Goal: Information Seeking & Learning: Learn about a topic

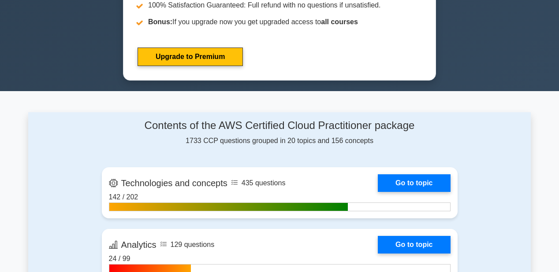
scroll to position [458, 0]
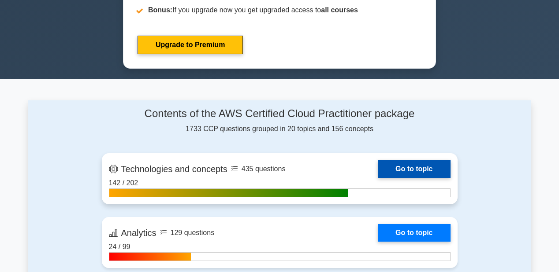
click at [406, 164] on link "Go to topic" at bounding box center [414, 169] width 72 height 18
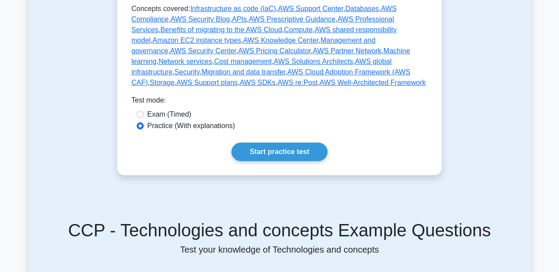
scroll to position [494, 0]
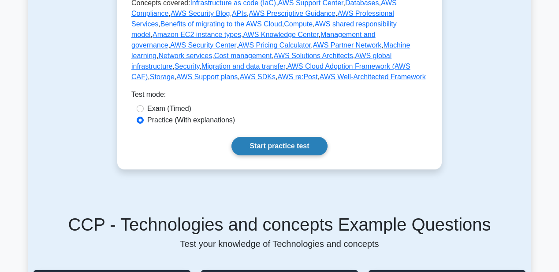
click at [275, 137] on link "Start practice test" at bounding box center [279, 146] width 96 height 19
click at [267, 137] on link "Start practice test" at bounding box center [279, 146] width 96 height 19
click at [288, 138] on link "Start practice test" at bounding box center [279, 146] width 96 height 19
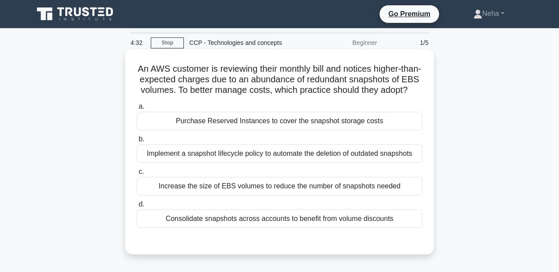
click at [193, 196] on div "Increase the size of EBS volumes to reduce the number of snapshots needed" at bounding box center [280, 186] width 286 height 19
click at [137, 175] on input "c. Increase the size of EBS volumes to reduce the number of snapshots needed" at bounding box center [137, 172] width 0 height 6
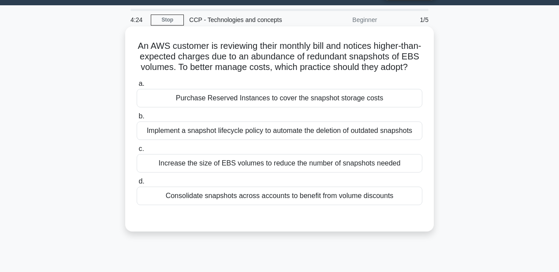
scroll to position [35, 0]
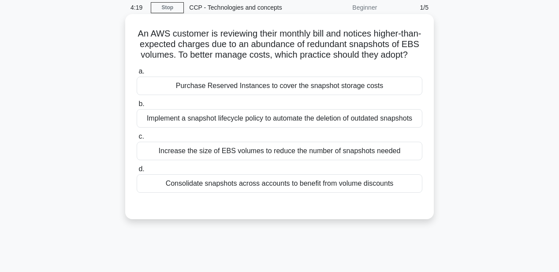
click at [204, 128] on div "Implement a snapshot lifecycle policy to automate the deletion of outdated snap…" at bounding box center [280, 118] width 286 height 19
click at [137, 107] on input "b. Implement a snapshot lifecycle policy to automate the deletion of outdated s…" at bounding box center [137, 104] width 0 height 6
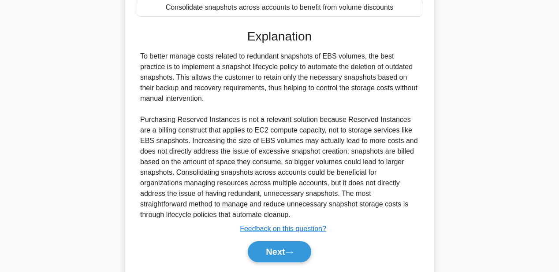
scroll to position [249, 0]
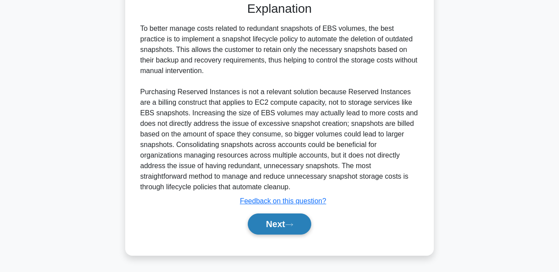
click at [297, 223] on button "Next" at bounding box center [279, 224] width 63 height 21
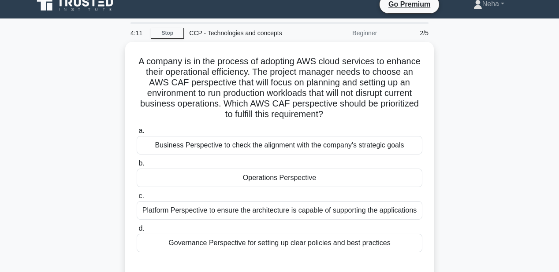
scroll to position [0, 0]
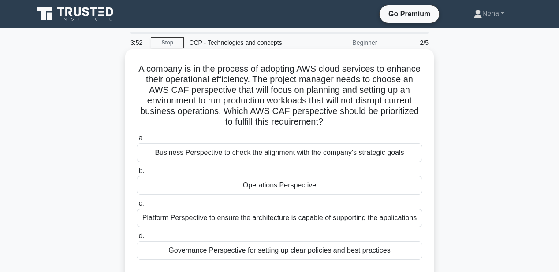
click at [260, 187] on div "Operations Perspective" at bounding box center [280, 185] width 286 height 19
click at [137, 174] on input "b. Operations Perspective" at bounding box center [137, 171] width 0 height 6
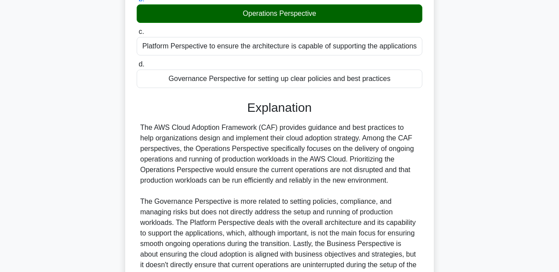
scroll to position [247, 0]
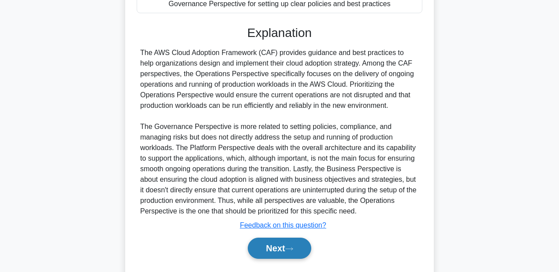
click at [287, 244] on button "Next" at bounding box center [279, 248] width 63 height 21
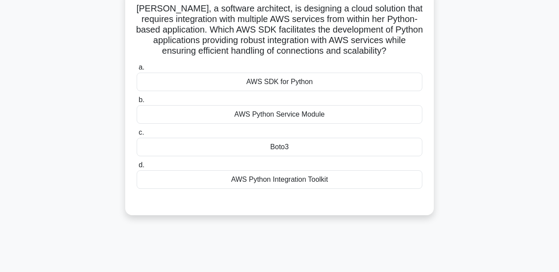
scroll to position [27, 0]
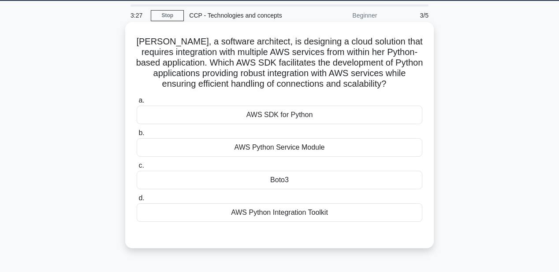
click at [273, 114] on div "AWS SDK for Python" at bounding box center [280, 115] width 286 height 19
click at [137, 104] on input "a. AWS SDK for Python" at bounding box center [137, 101] width 0 height 6
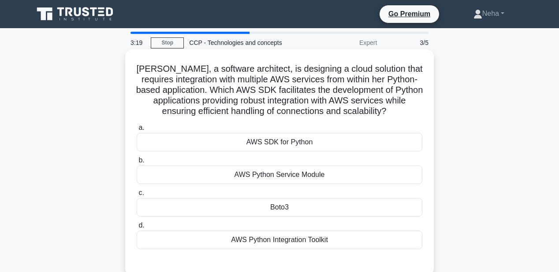
click at [249, 209] on div "Boto3" at bounding box center [280, 207] width 286 height 19
click at [137, 196] on input "c. Boto3" at bounding box center [137, 193] width 0 height 6
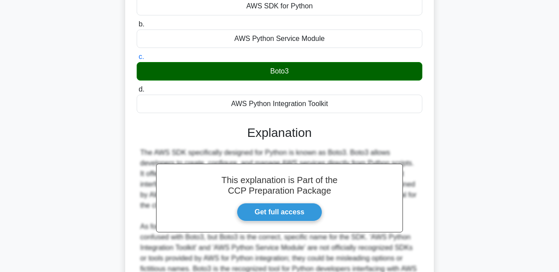
scroll to position [228, 0]
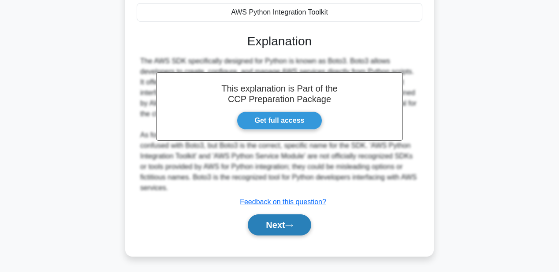
click at [301, 225] on button "Next" at bounding box center [279, 225] width 63 height 21
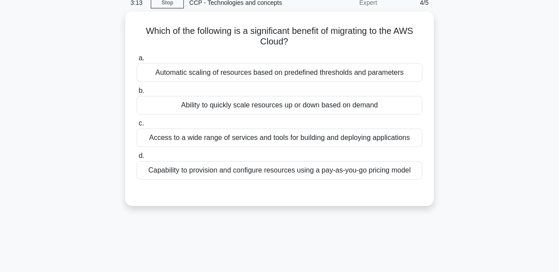
scroll to position [27, 0]
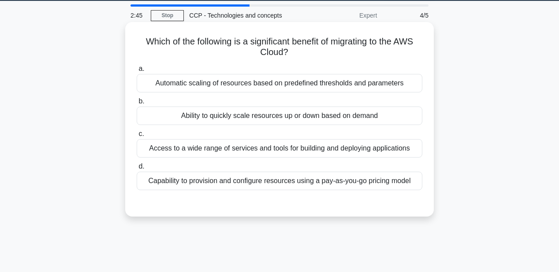
click at [192, 185] on div "Capability to provision and configure resources using a pay-as-you-go pricing m…" at bounding box center [280, 181] width 286 height 19
click at [137, 170] on input "d. Capability to provision and configure resources using a pay-as-you-go pricin…" at bounding box center [137, 167] width 0 height 6
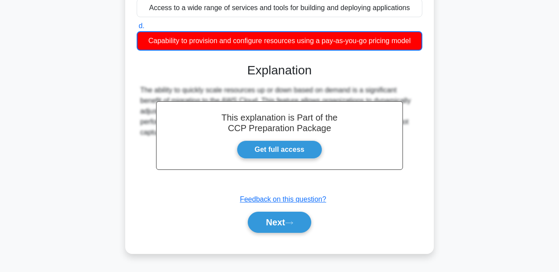
scroll to position [168, 0]
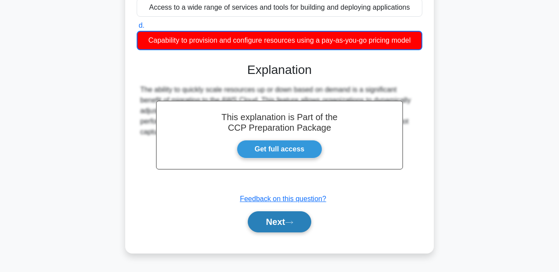
click at [291, 217] on button "Next" at bounding box center [279, 222] width 63 height 21
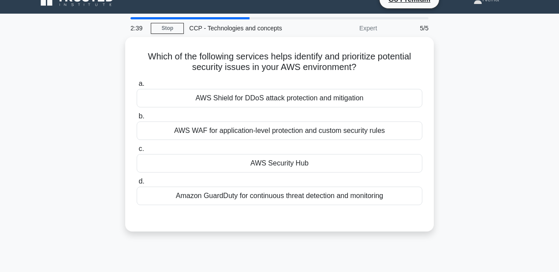
scroll to position [0, 0]
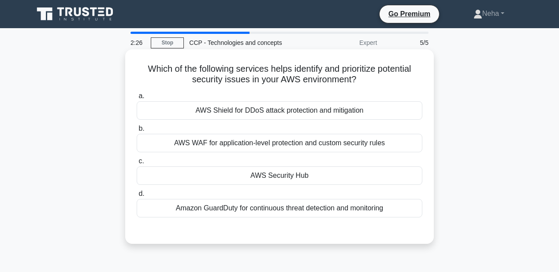
click at [264, 180] on div "AWS Security Hub" at bounding box center [280, 176] width 286 height 19
click at [137, 164] on input "c. AWS Security Hub" at bounding box center [137, 162] width 0 height 6
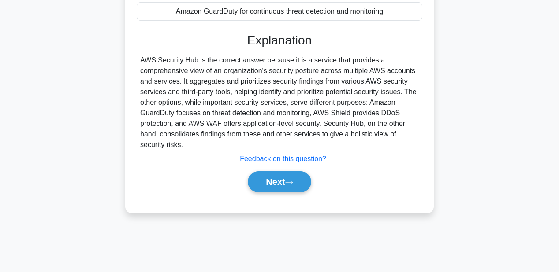
scroll to position [204, 0]
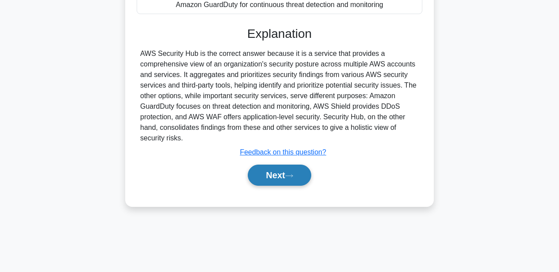
click at [293, 178] on icon at bounding box center [289, 176] width 8 height 5
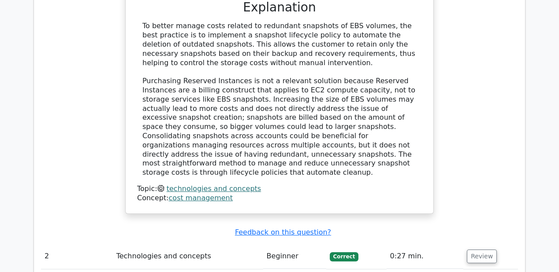
scroll to position [952, 0]
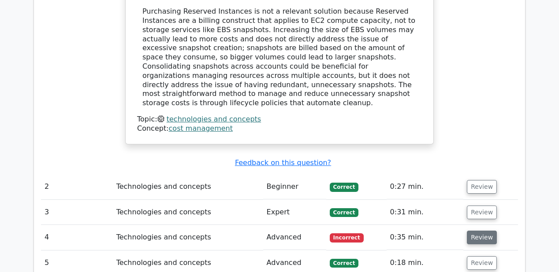
click at [483, 231] on button "Review" at bounding box center [482, 238] width 30 height 14
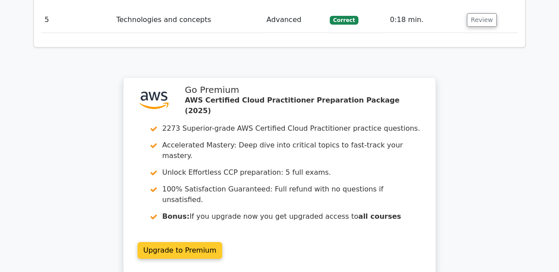
scroll to position [1587, 0]
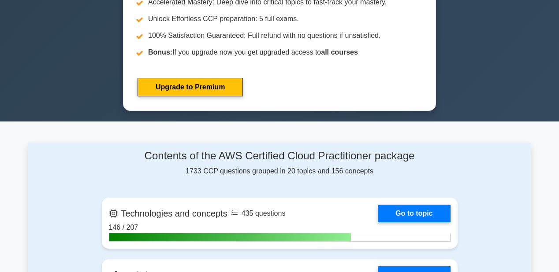
scroll to position [458, 0]
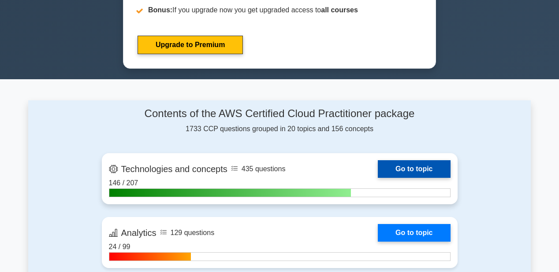
click at [413, 168] on link "Go to topic" at bounding box center [414, 169] width 72 height 18
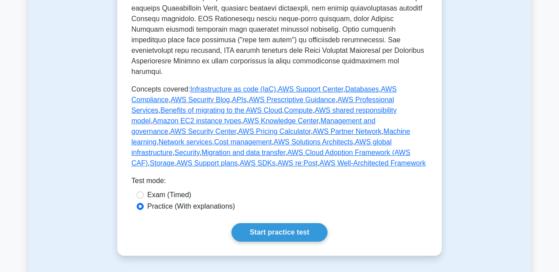
scroll to position [458, 0]
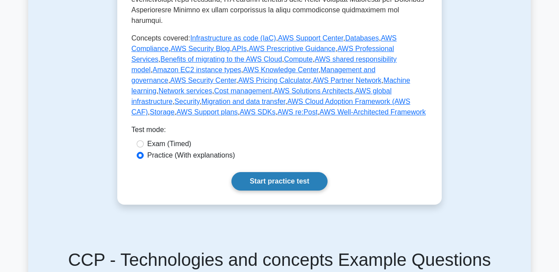
click at [275, 172] on link "Start practice test" at bounding box center [279, 181] width 96 height 19
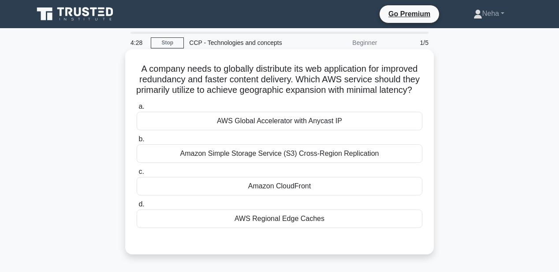
click at [233, 196] on div "Amazon CloudFront" at bounding box center [280, 186] width 286 height 19
click at [137, 175] on input "c. Amazon CloudFront" at bounding box center [137, 172] width 0 height 6
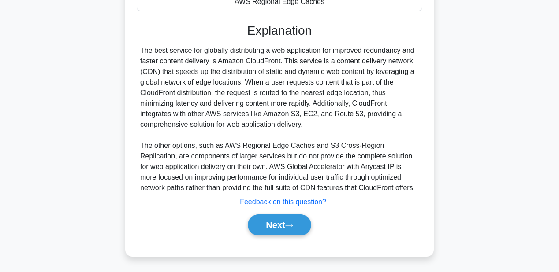
scroll to position [228, 0]
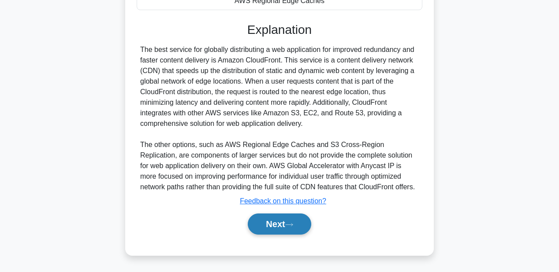
click at [293, 222] on button "Next" at bounding box center [279, 224] width 63 height 21
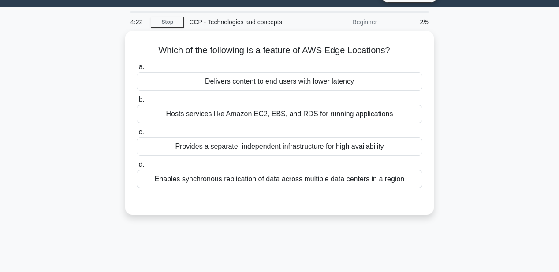
scroll to position [0, 0]
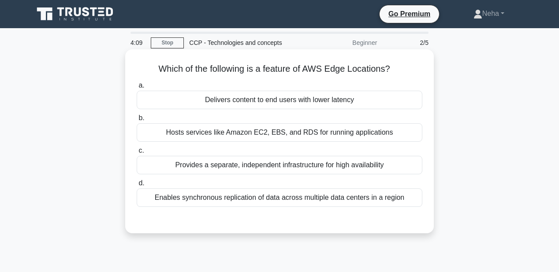
click at [280, 106] on div "Delivers content to end users with lower latency" at bounding box center [280, 100] width 286 height 19
click at [137, 89] on input "a. Delivers content to end users with lower latency" at bounding box center [137, 86] width 0 height 6
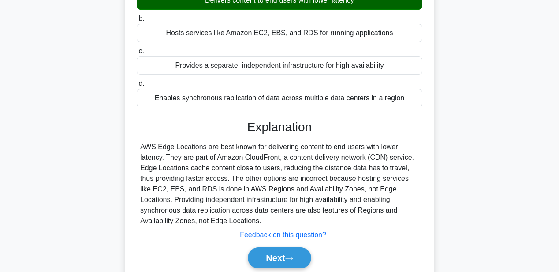
scroll to position [106, 0]
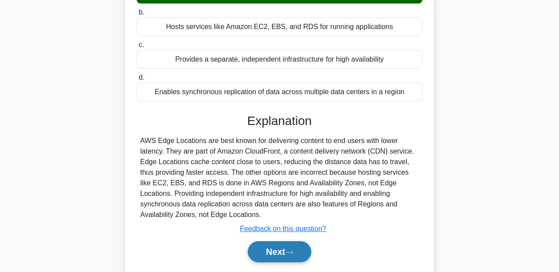
click at [287, 248] on button "Next" at bounding box center [279, 252] width 63 height 21
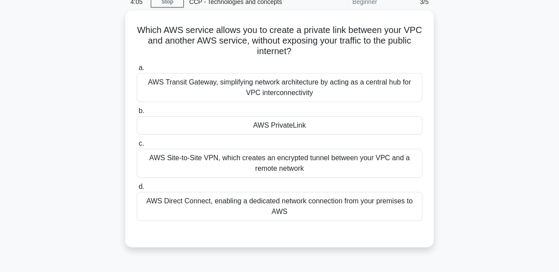
scroll to position [35, 0]
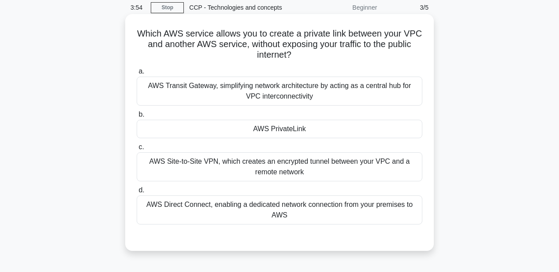
click at [268, 132] on div "AWS PrivateLink" at bounding box center [280, 129] width 286 height 19
click at [137, 118] on input "b. AWS PrivateLink" at bounding box center [137, 115] width 0 height 6
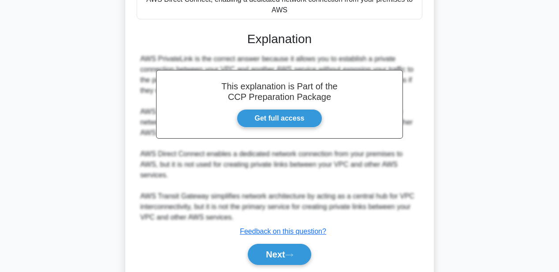
scroll to position [270, 0]
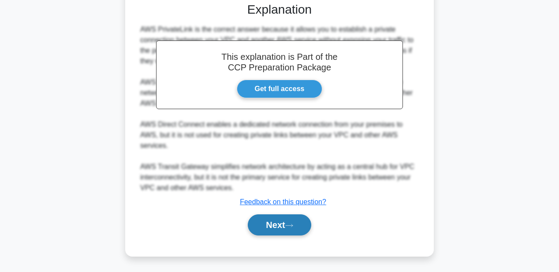
click at [299, 227] on button "Next" at bounding box center [279, 225] width 63 height 21
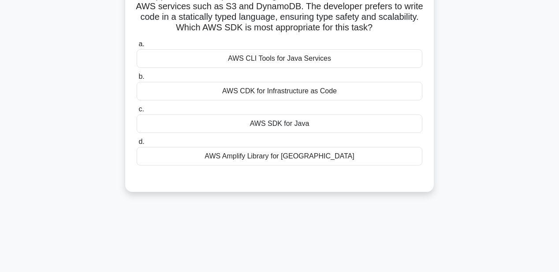
scroll to position [27, 0]
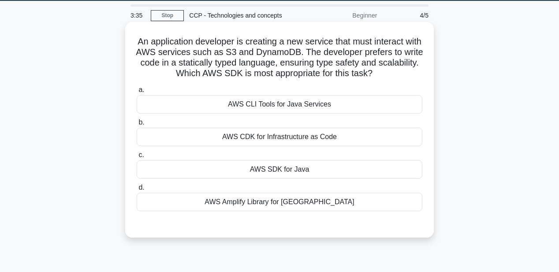
click at [315, 171] on div "AWS SDK for Java" at bounding box center [280, 169] width 286 height 19
click at [137, 158] on input "c. AWS SDK for Java" at bounding box center [137, 156] width 0 height 6
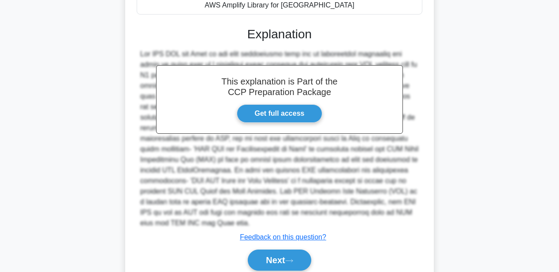
scroll to position [260, 0]
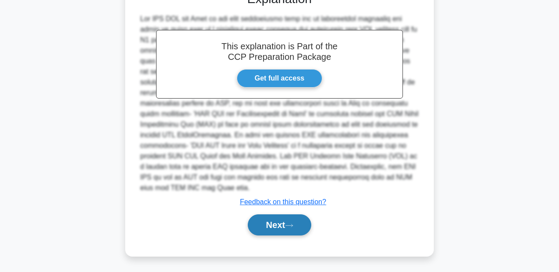
click at [298, 224] on button "Next" at bounding box center [279, 225] width 63 height 21
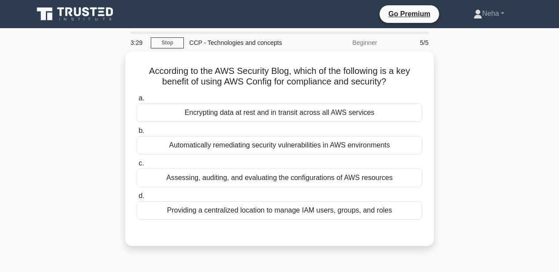
scroll to position [35, 0]
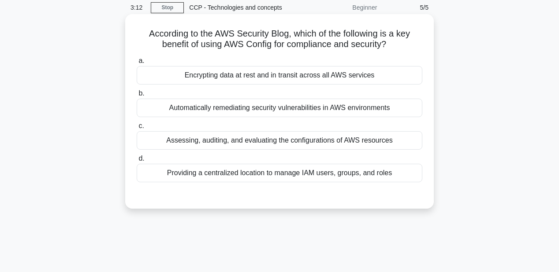
click at [261, 74] on div "Encrypting data at rest and in transit across all AWS services" at bounding box center [280, 75] width 286 height 19
click at [137, 64] on input "a. Encrypting data at rest and in transit across all AWS services" at bounding box center [137, 61] width 0 height 6
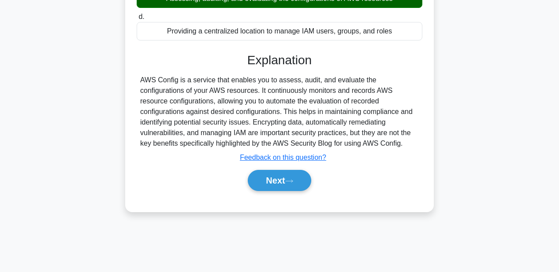
scroll to position [204, 0]
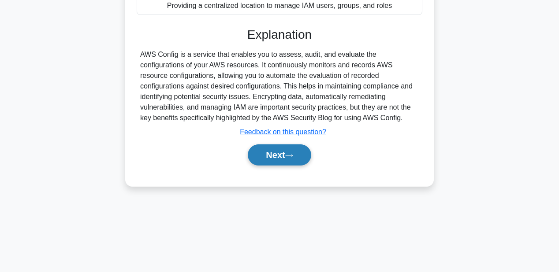
click at [293, 148] on button "Next" at bounding box center [279, 155] width 63 height 21
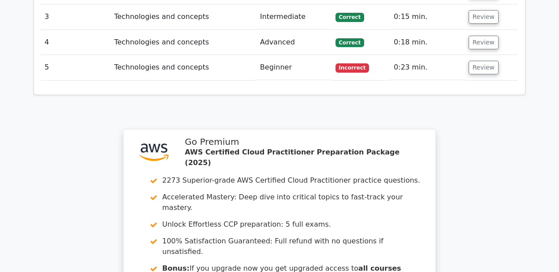
scroll to position [1300, 0]
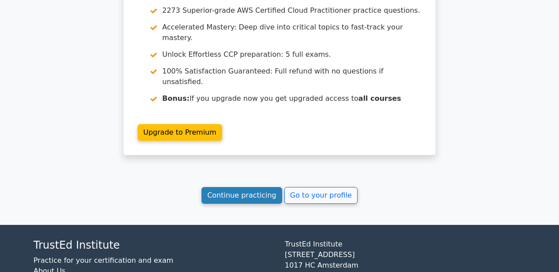
click at [236, 187] on link "Continue practicing" at bounding box center [241, 195] width 81 height 17
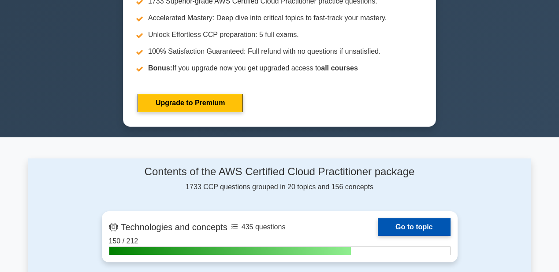
scroll to position [458, 0]
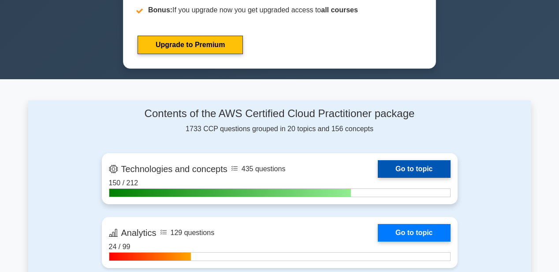
click at [415, 168] on link "Go to topic" at bounding box center [414, 169] width 72 height 18
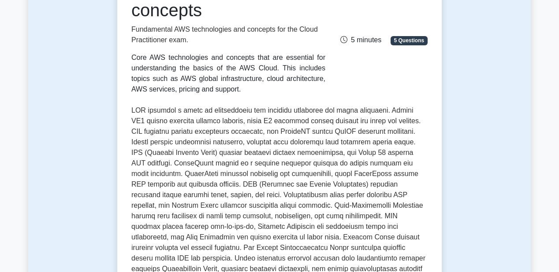
scroll to position [141, 0]
